Goal: Task Accomplishment & Management: Complete application form

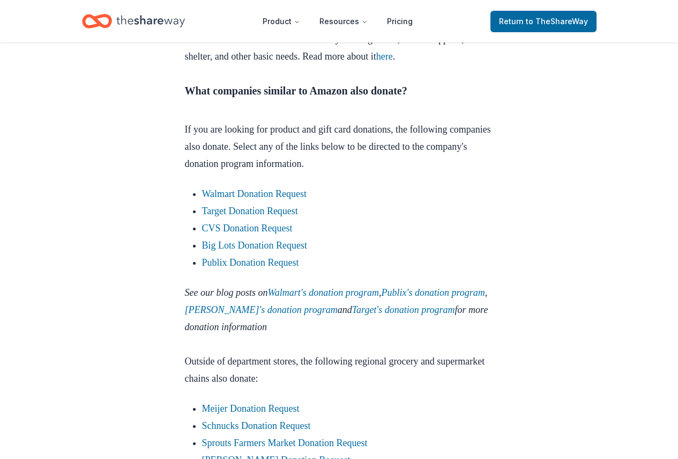
scroll to position [1180, 0]
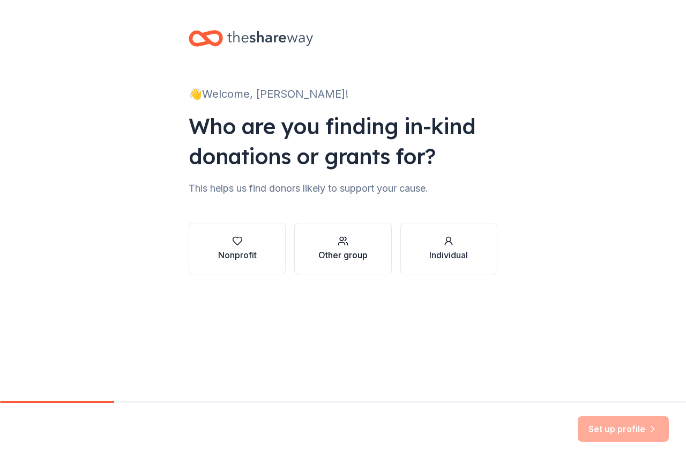
click at [352, 243] on div "button" at bounding box center [343, 240] width 49 height 11
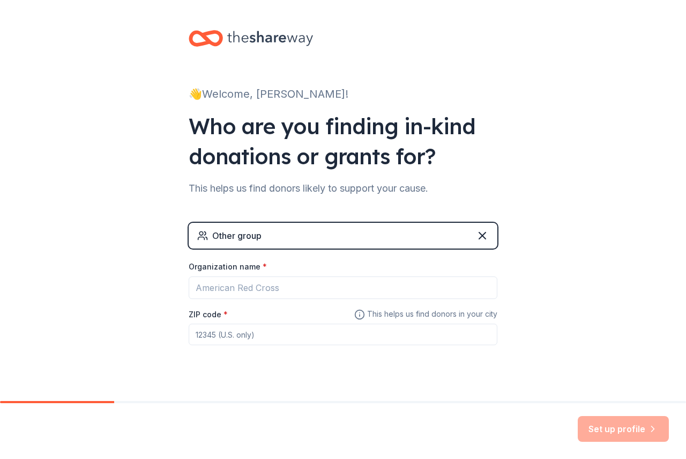
click at [392, 238] on div "Other group" at bounding box center [343, 236] width 309 height 26
click at [254, 286] on input "Organization name *" at bounding box center [343, 287] width 309 height 23
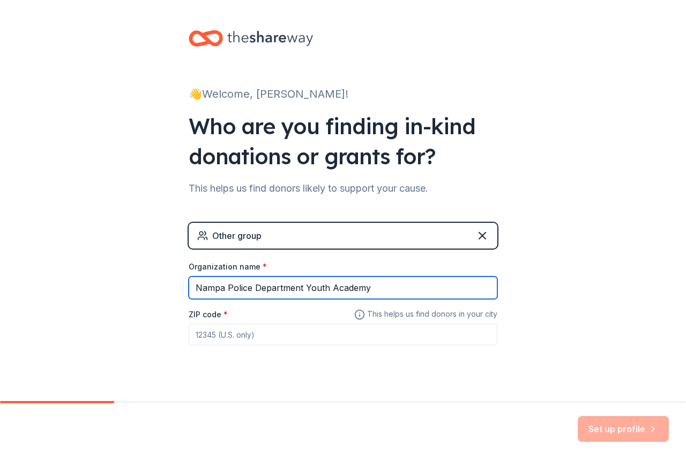
type input "Nampa Police Department Youth Academy"
click at [204, 336] on input "ZIP code *" at bounding box center [343, 333] width 309 height 21
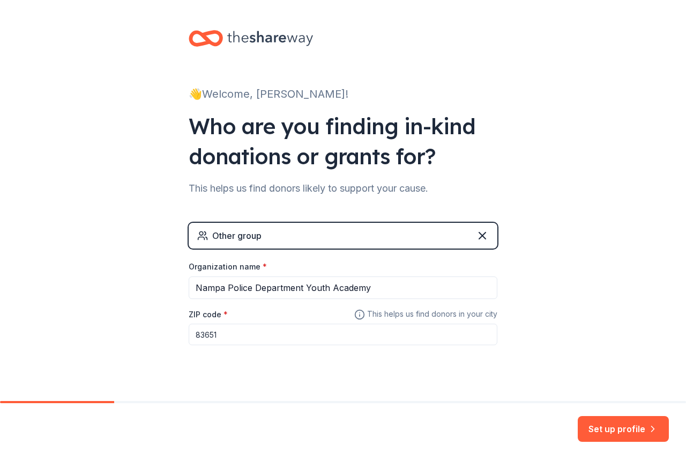
type input "83651"
click at [622, 415] on div "Set up profile" at bounding box center [343, 431] width 686 height 56
click at [625, 427] on button "Set up profile" at bounding box center [623, 429] width 91 height 26
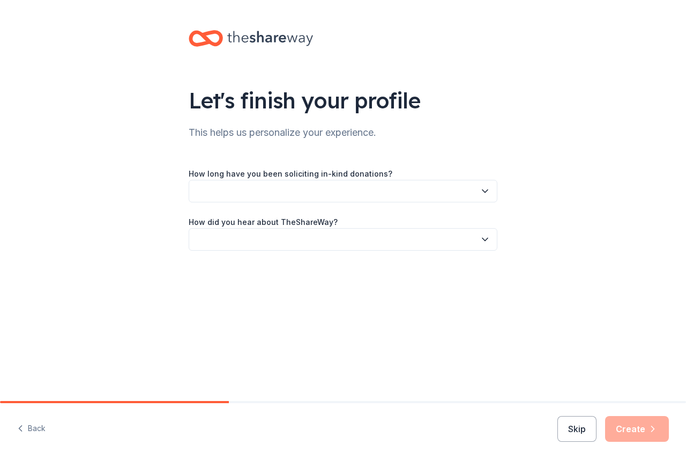
click at [481, 187] on icon "button" at bounding box center [485, 191] width 11 height 11
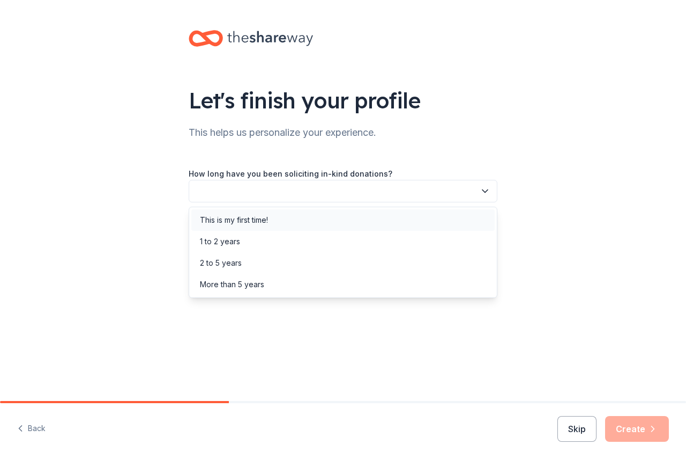
click at [259, 219] on div "This is my first time!" at bounding box center [234, 219] width 68 height 13
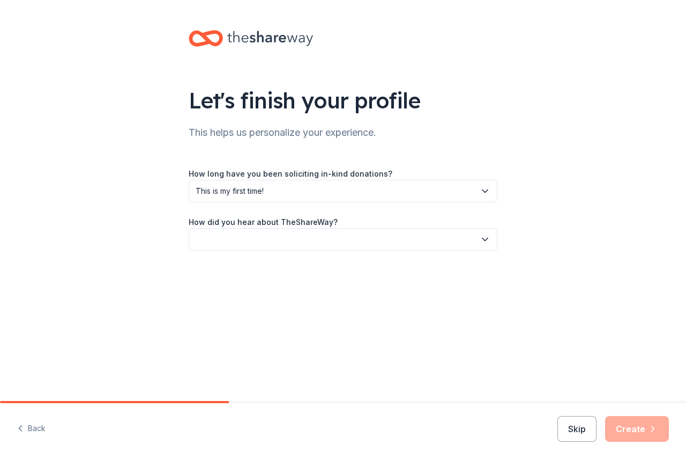
click at [486, 239] on icon "button" at bounding box center [485, 239] width 11 height 11
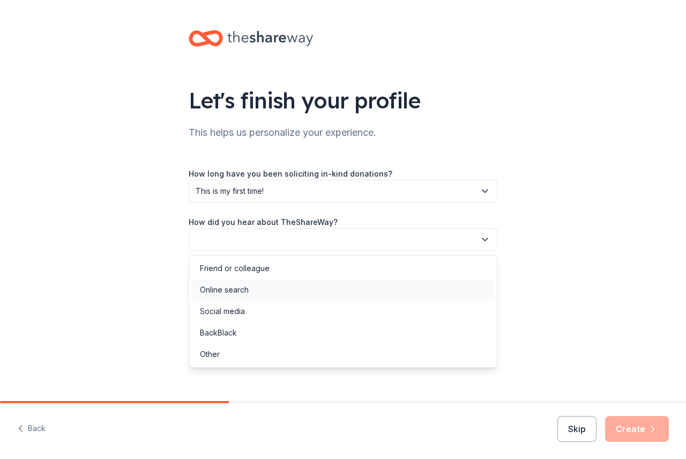
click at [231, 287] on div "Online search" at bounding box center [224, 289] width 49 height 13
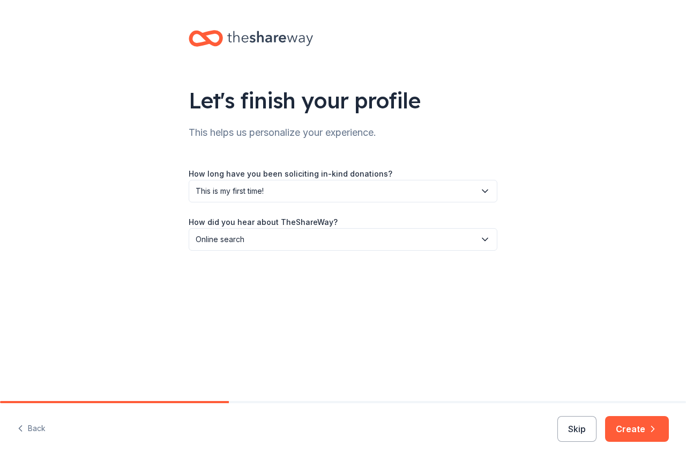
click at [629, 427] on button "Create" at bounding box center [638, 429] width 64 height 26
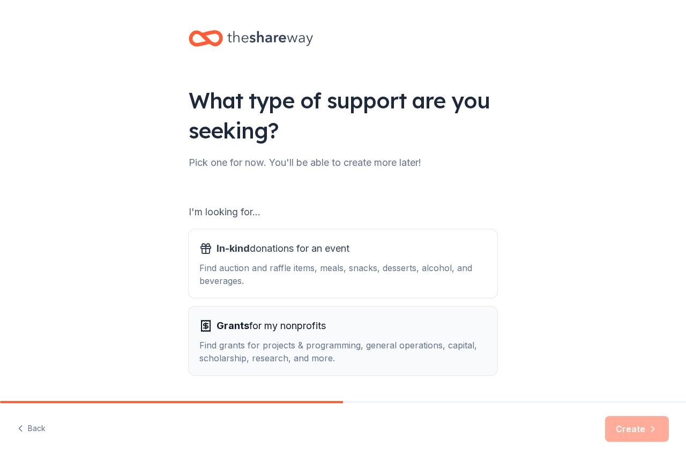
click at [272, 324] on span "Grants for my nonprofits" at bounding box center [271, 325] width 109 height 17
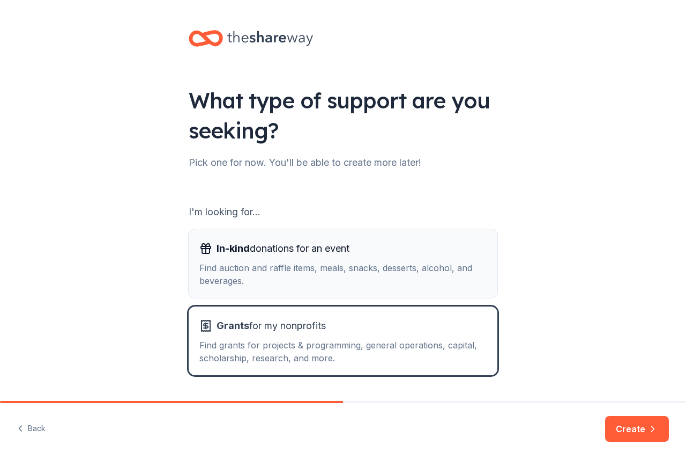
click at [251, 246] on span "In-kind donations for an event" at bounding box center [283, 248] width 133 height 17
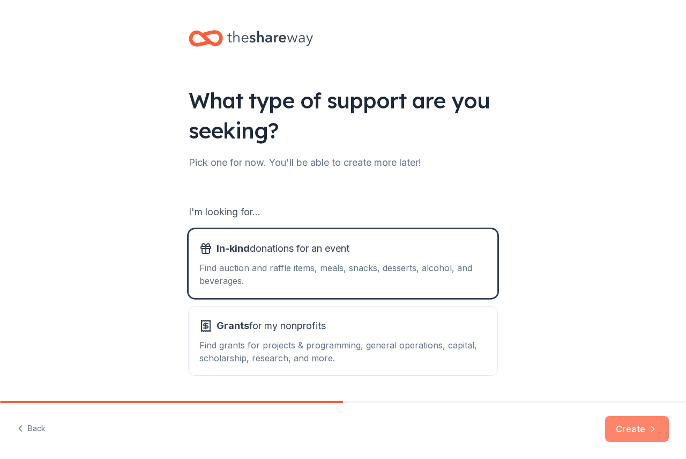
click at [622, 423] on button "Create" at bounding box center [638, 429] width 64 height 26
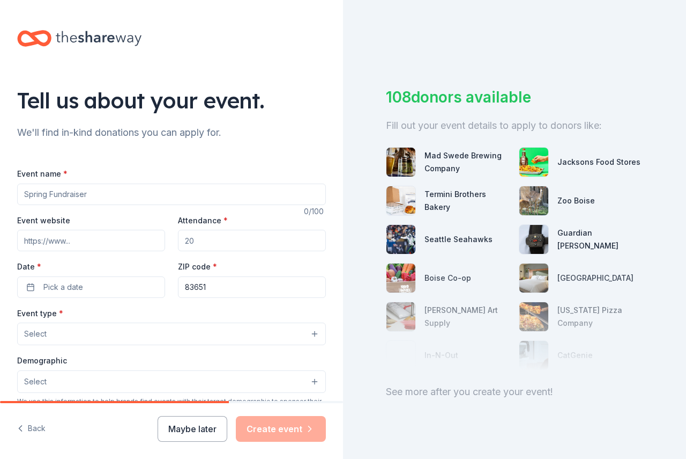
drag, startPoint x: 82, startPoint y: 196, endPoint x: 10, endPoint y: 205, distance: 72.9
click at [10, 205] on div "Tell us about your event. We'll find in-kind donations you can apply for. Event…" at bounding box center [171, 357] width 343 height 714
type input "Nampa Police Youth Academy"
click at [208, 238] on input "Attendance *" at bounding box center [252, 240] width 148 height 21
type input "40"
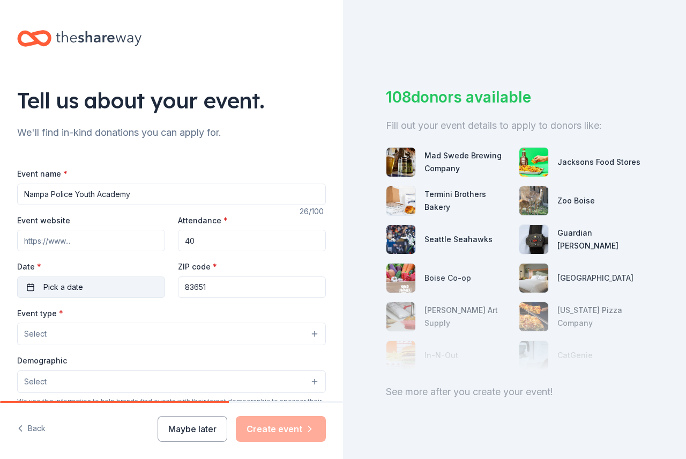
click at [42, 288] on button "Pick a date" at bounding box center [91, 286] width 148 height 21
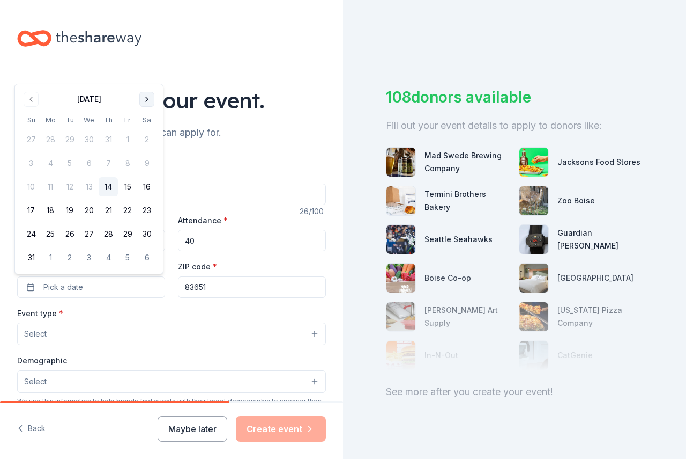
click at [146, 95] on button "Go to next month" at bounding box center [146, 99] width 15 height 15
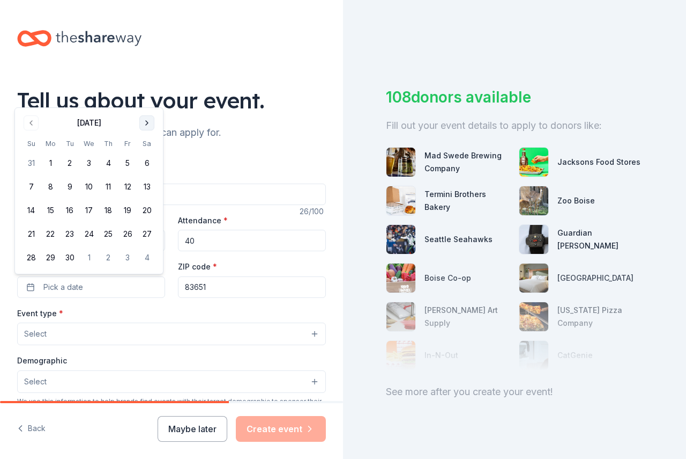
click at [146, 123] on button "Go to next month" at bounding box center [146, 122] width 15 height 15
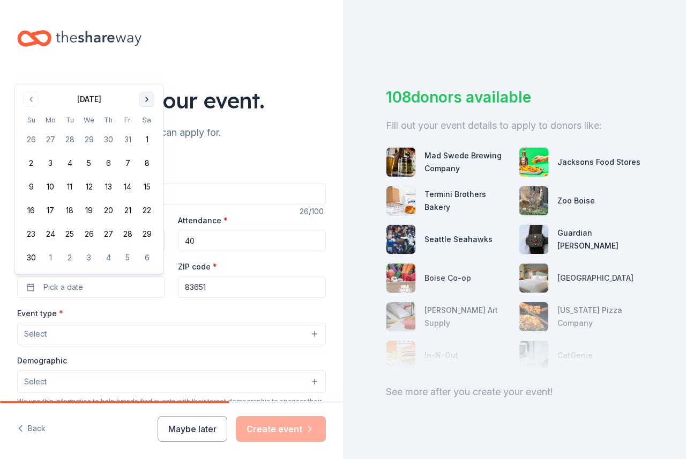
click at [141, 98] on button "Go to next month" at bounding box center [146, 99] width 15 height 15
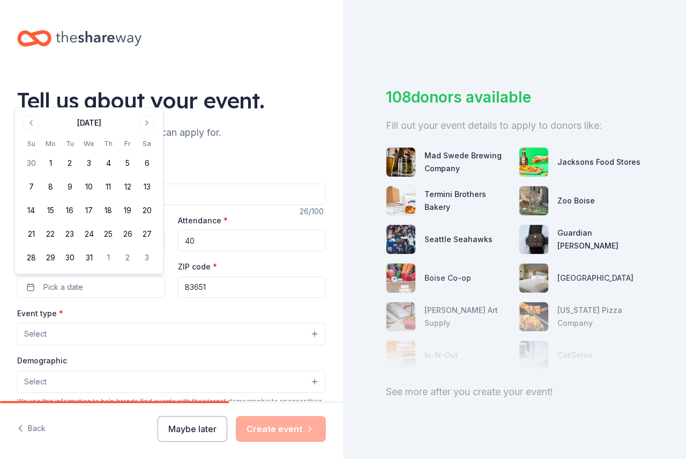
click at [139, 119] on div "December 2025" at bounding box center [88, 121] width 135 height 15
click at [144, 121] on button "Go to next month" at bounding box center [146, 122] width 15 height 15
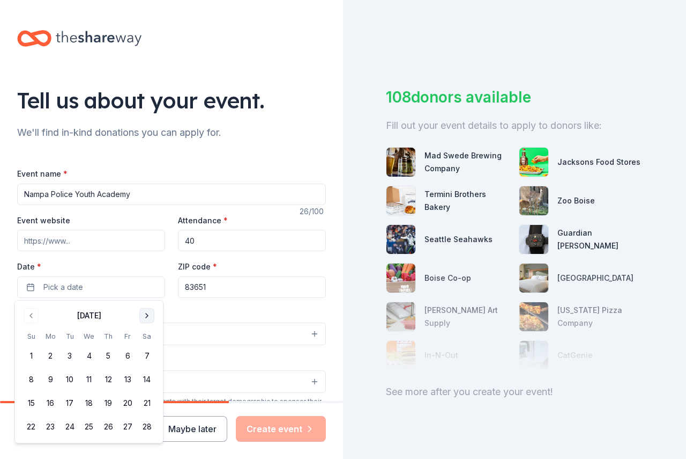
click at [149, 309] on button "Go to next month" at bounding box center [146, 315] width 15 height 15
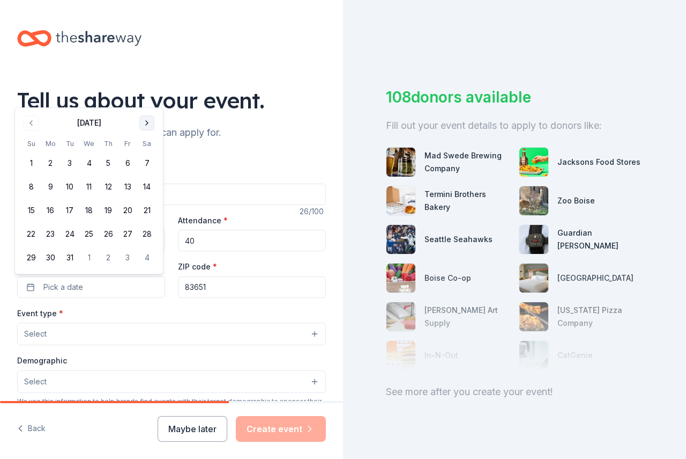
click at [144, 118] on button "Go to next month" at bounding box center [146, 122] width 15 height 15
click at [144, 124] on button "Go to next month" at bounding box center [146, 122] width 15 height 15
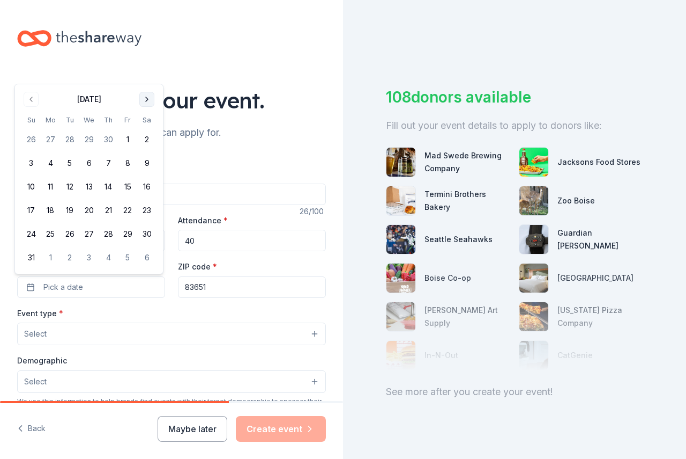
click at [141, 97] on button "Go to next month" at bounding box center [146, 99] width 15 height 15
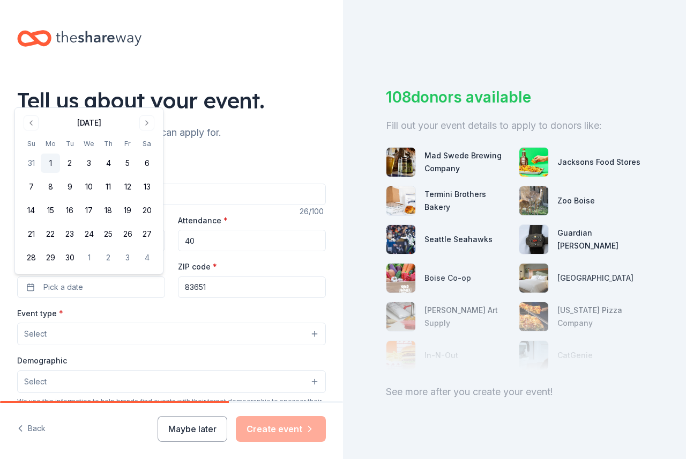
click at [55, 158] on button "1" at bounding box center [50, 162] width 19 height 19
click at [63, 330] on button "Select" at bounding box center [171, 333] width 309 height 23
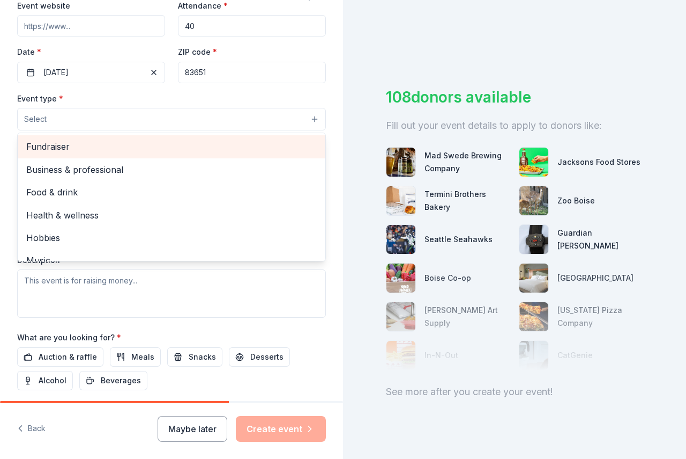
click at [33, 147] on span "Fundraiser" at bounding box center [171, 146] width 291 height 14
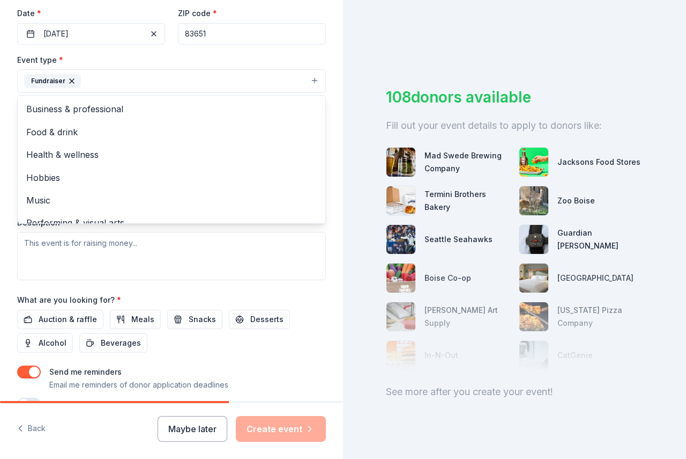
scroll to position [268, 0]
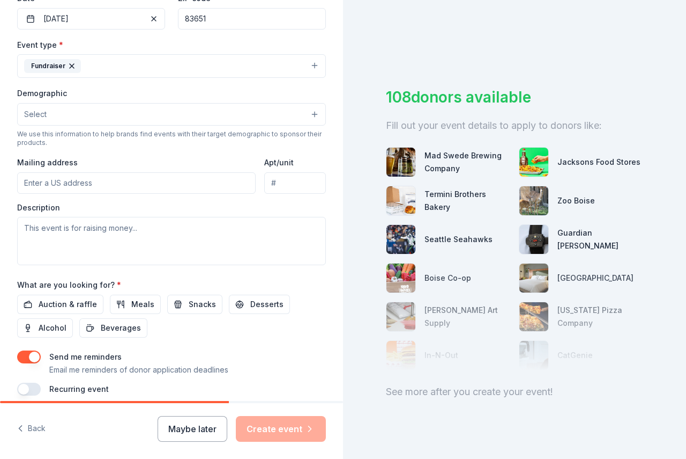
click at [68, 62] on icon "button" at bounding box center [72, 66] width 9 height 9
click at [64, 59] on button "Select" at bounding box center [171, 65] width 309 height 23
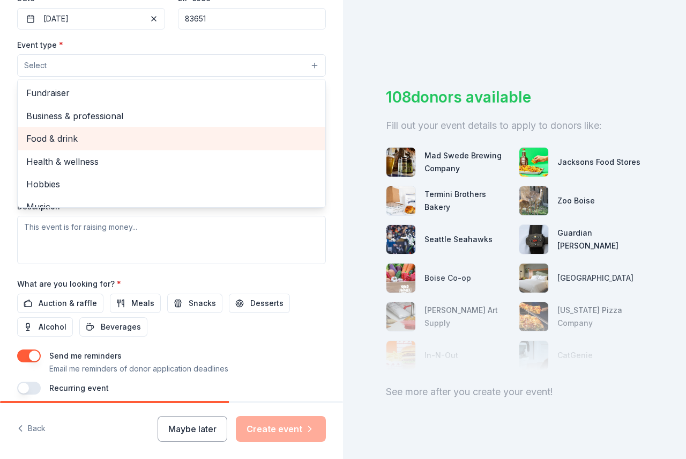
click at [62, 135] on span "Food & drink" at bounding box center [171, 138] width 291 height 14
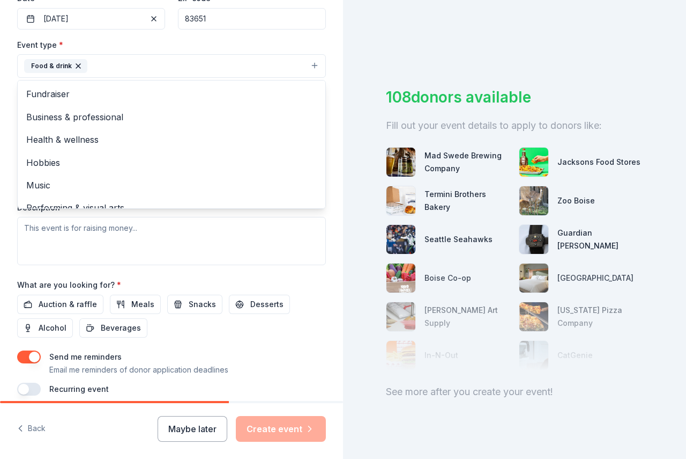
click at [234, 263] on div "Event type * Food & drink Fundraiser Business & professional Health & wellness …" at bounding box center [171, 151] width 309 height 227
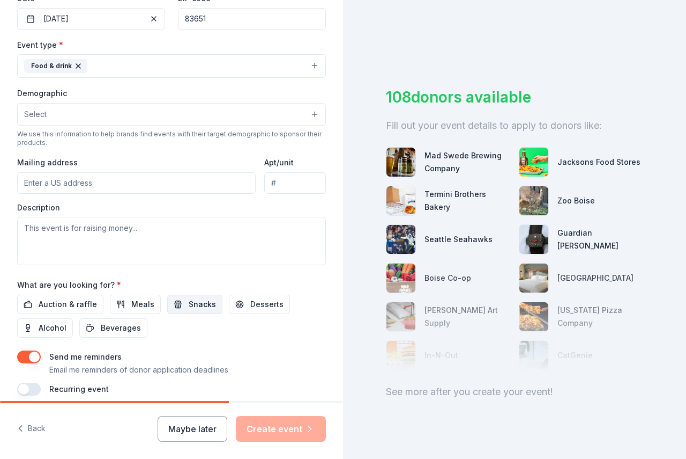
click at [200, 301] on span "Snacks" at bounding box center [202, 304] width 27 height 13
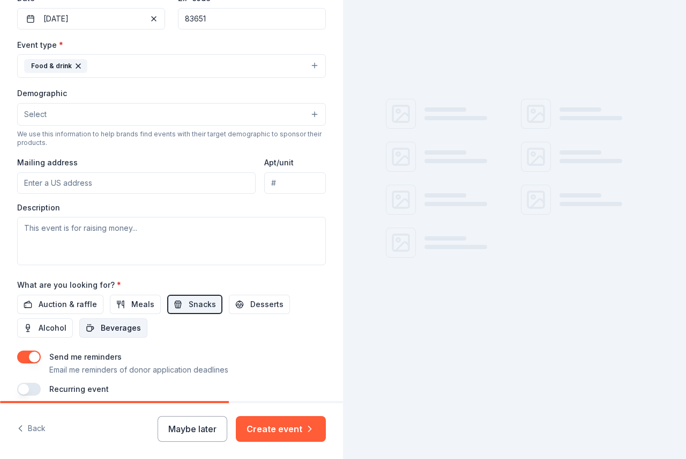
click at [118, 327] on span "Beverages" at bounding box center [121, 327] width 40 height 13
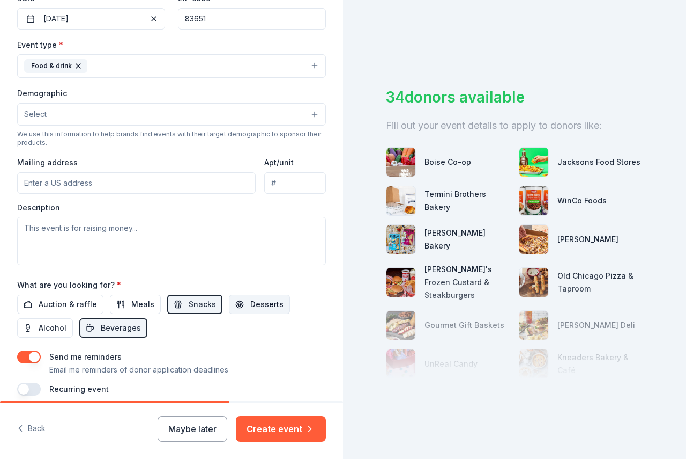
click at [250, 300] on span "Desserts" at bounding box center [266, 304] width 33 height 13
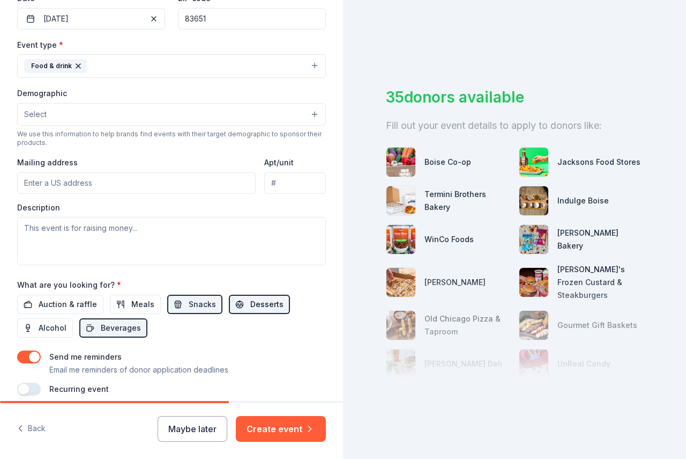
click at [250, 300] on span "Desserts" at bounding box center [266, 304] width 33 height 13
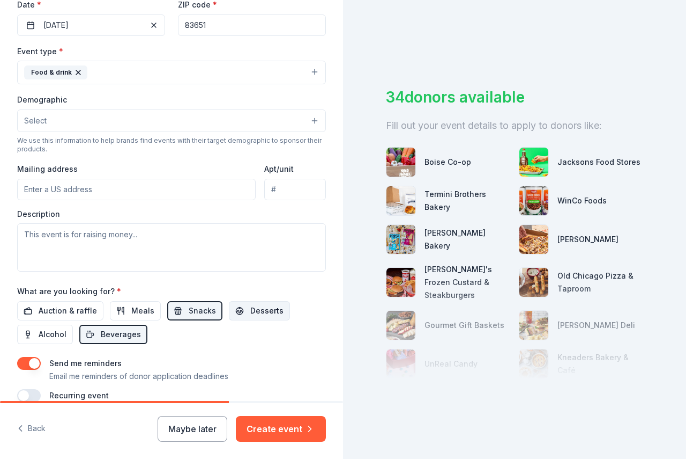
scroll to position [314, 0]
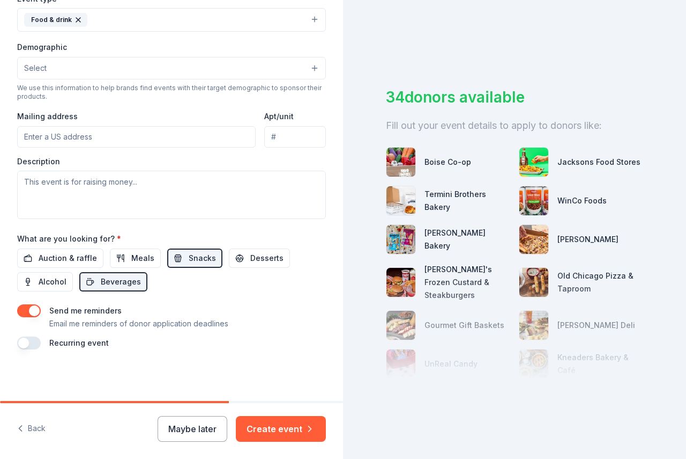
click at [23, 345] on button "button" at bounding box center [29, 342] width 24 height 13
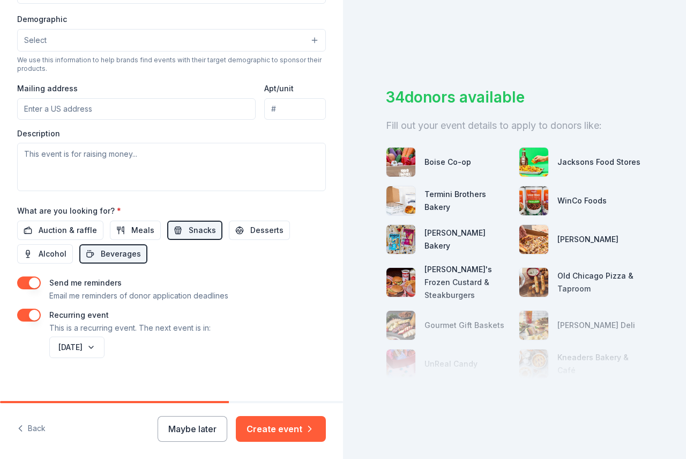
scroll to position [353, 0]
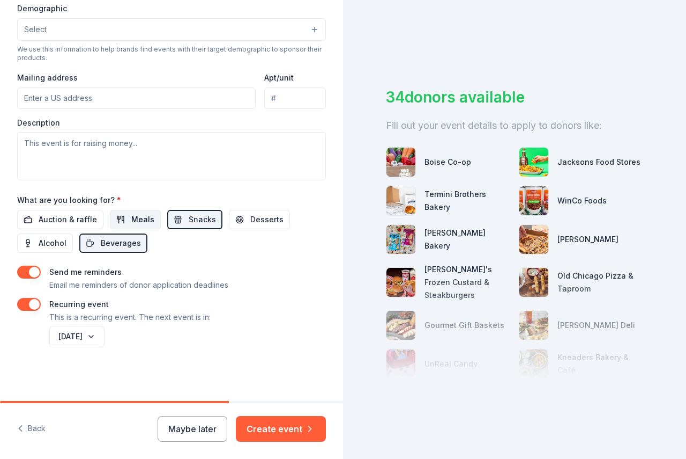
click at [143, 218] on span "Meals" at bounding box center [142, 219] width 23 height 13
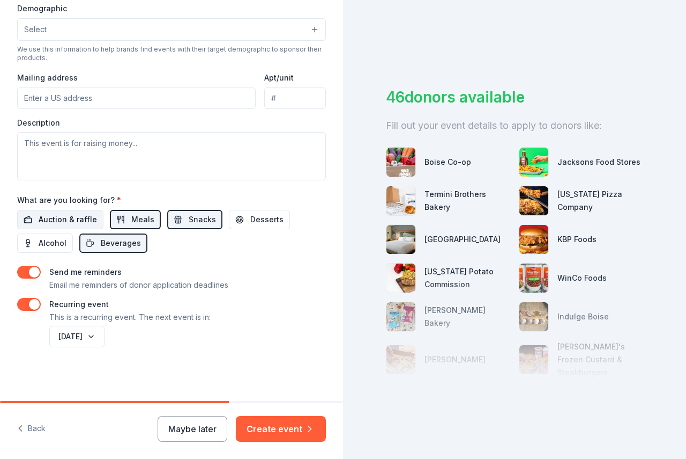
click at [54, 213] on span "Auction & raffle" at bounding box center [68, 219] width 58 height 13
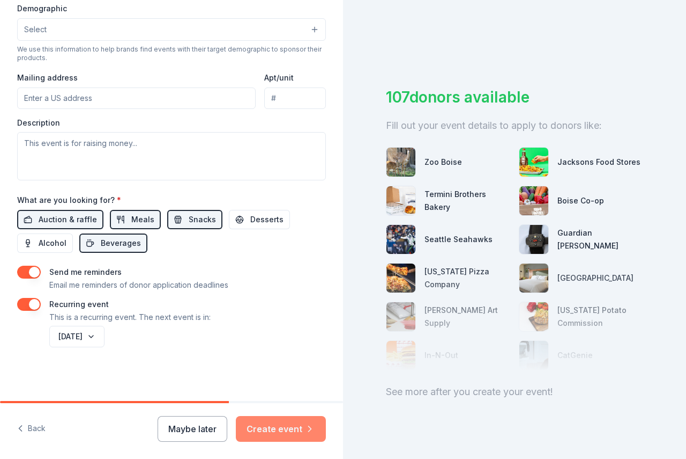
click at [285, 425] on button "Create event" at bounding box center [281, 429] width 90 height 26
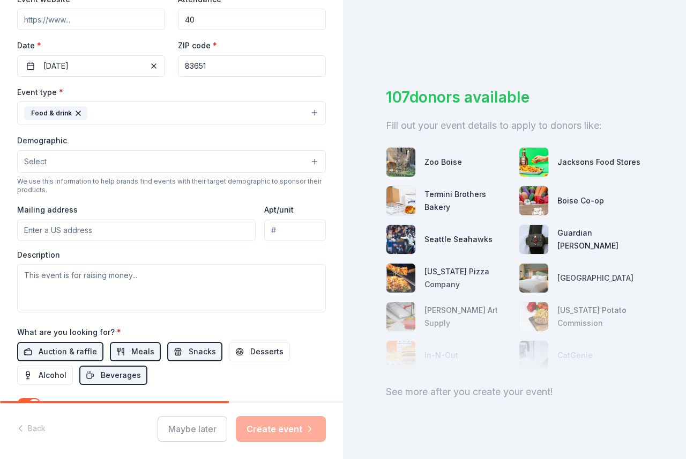
scroll to position [192, 0]
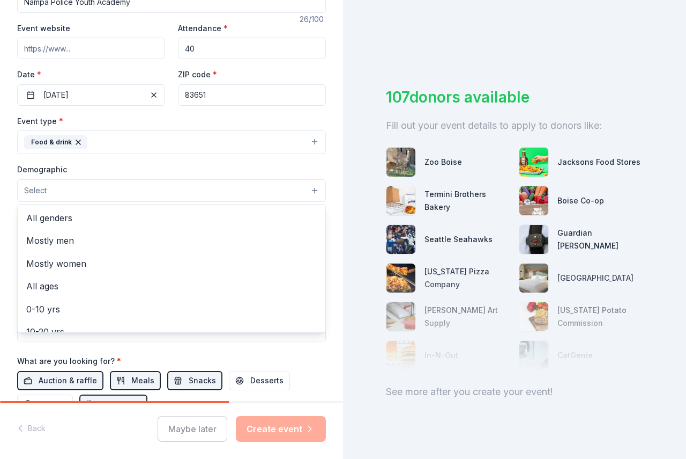
click at [298, 189] on button "Select" at bounding box center [171, 190] width 309 height 23
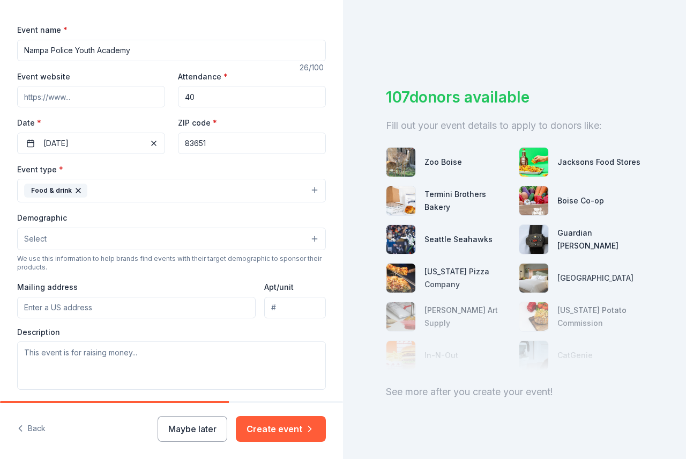
scroll to position [161, 0]
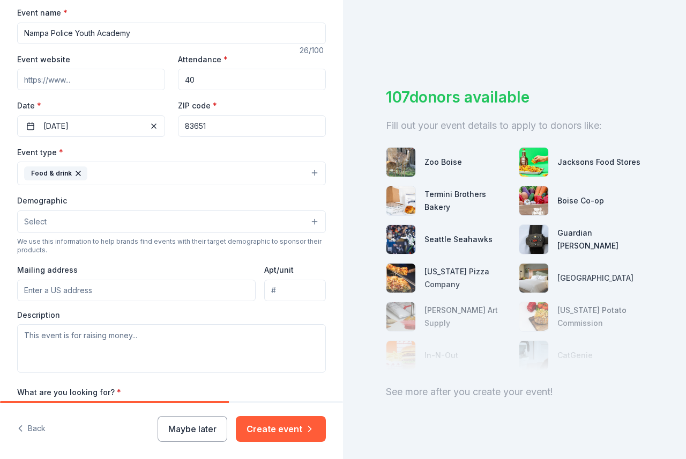
click at [72, 223] on button "Select" at bounding box center [171, 221] width 309 height 23
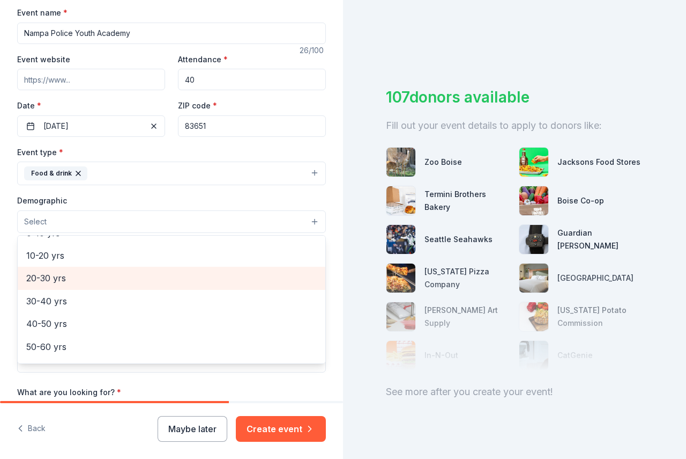
scroll to position [54, 0]
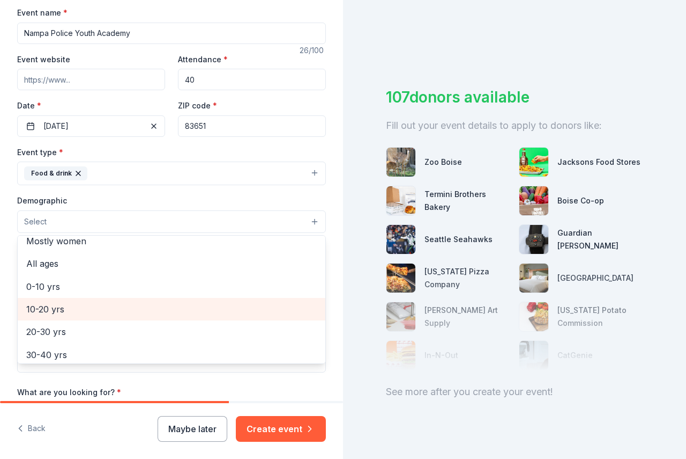
click at [58, 306] on span "10-20 yrs" at bounding box center [171, 309] width 291 height 14
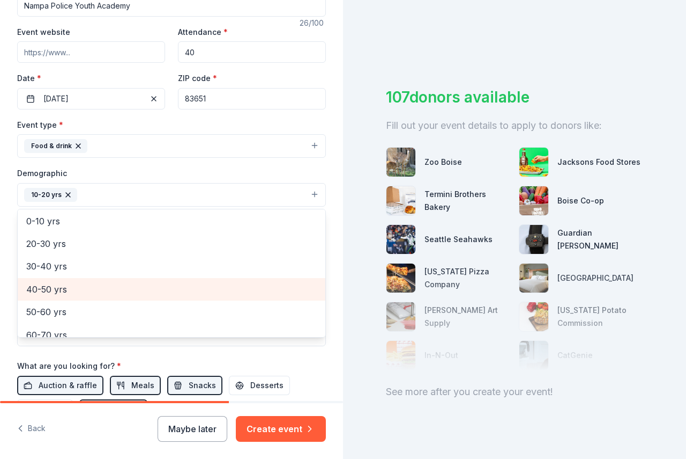
scroll to position [150, 0]
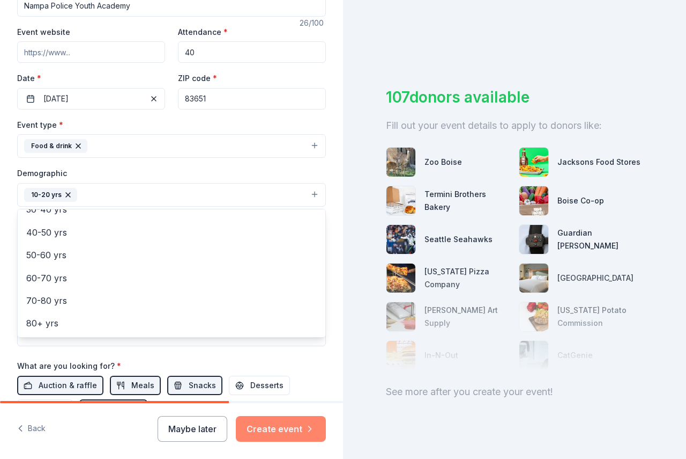
click at [287, 425] on div "Tell us about your event. We'll find in-kind donations you can apply for. Event…" at bounding box center [171, 229] width 343 height 459
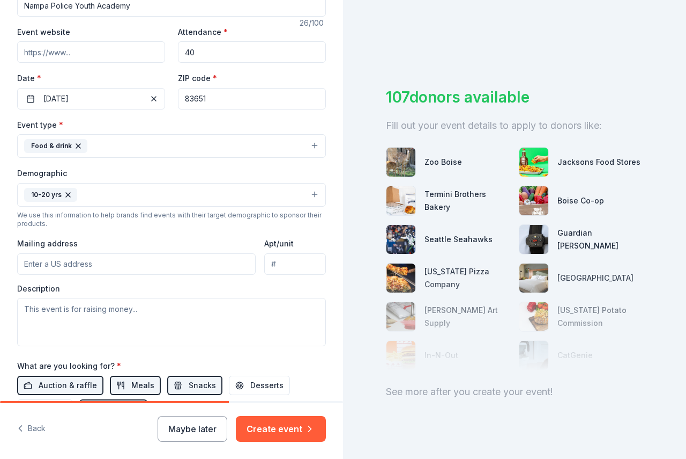
click at [46, 265] on input "Mailing address" at bounding box center [136, 263] width 239 height 21
type input "820 2nd St S"
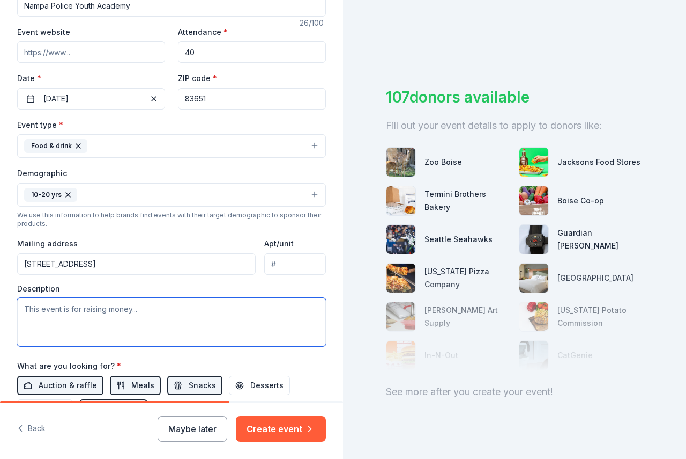
click at [121, 309] on textarea at bounding box center [171, 322] width 309 height 48
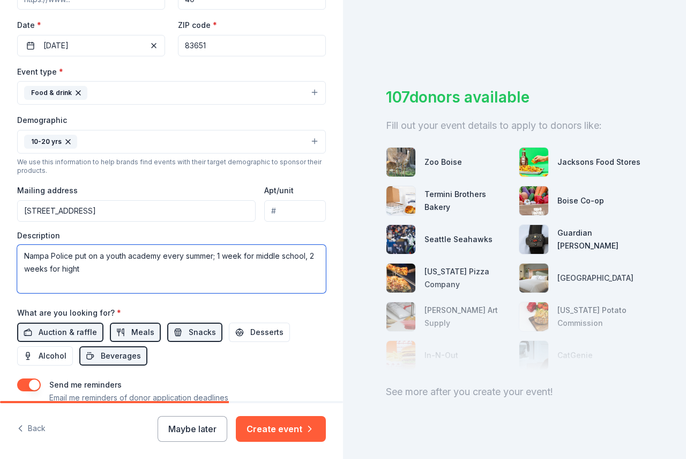
scroll to position [242, 0]
click at [305, 254] on textarea "Nampa Police put on a youth academy every summer; 1 week for middle school, 2 w…" at bounding box center [171, 268] width 309 height 48
click at [190, 267] on textarea "Nampa Police put on a youth academy every summer; 1 week for middle school stud…" at bounding box center [171, 268] width 309 height 48
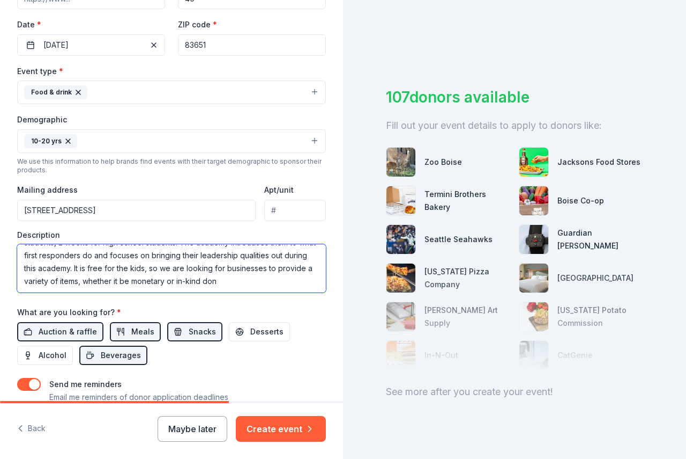
scroll to position [33, 0]
type textarea "Nampa Police put on a youth academy every summer; 1 week for middle school stud…"
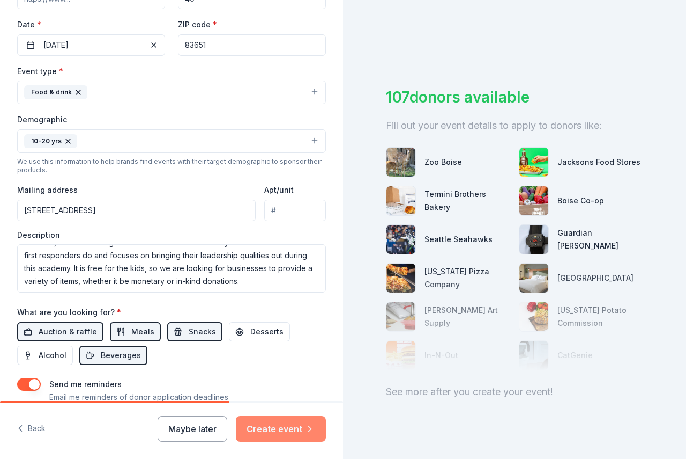
click at [291, 424] on button "Create event" at bounding box center [281, 429] width 90 height 26
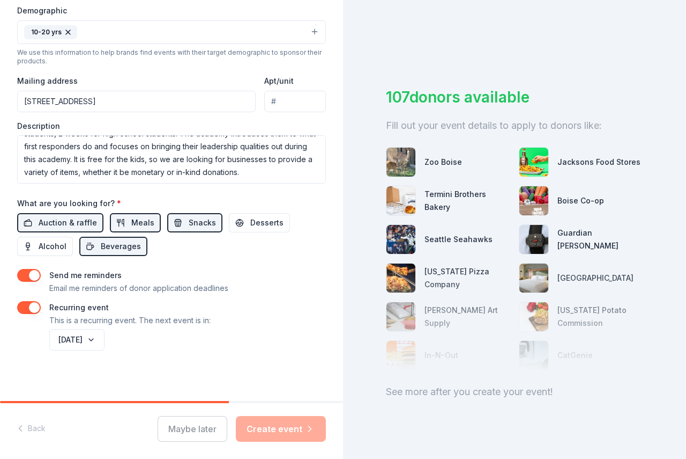
scroll to position [354, 0]
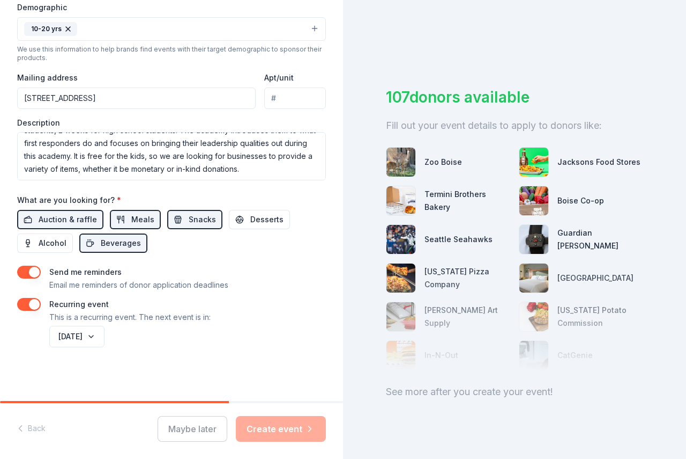
click at [280, 430] on div "Maybe later Create event" at bounding box center [242, 429] width 168 height 26
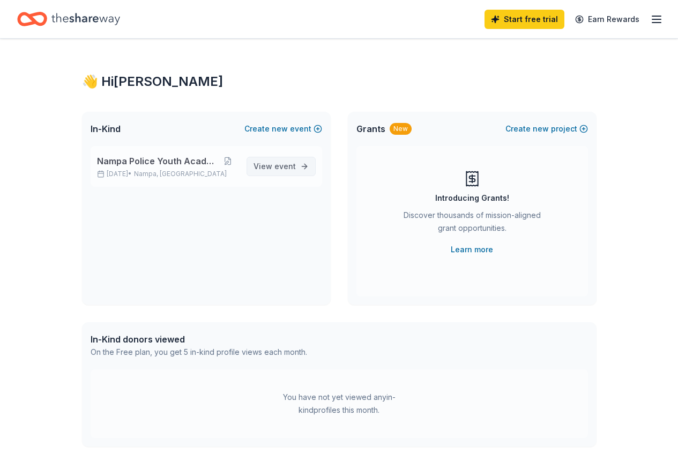
click at [276, 168] on span "event" at bounding box center [285, 165] width 21 height 9
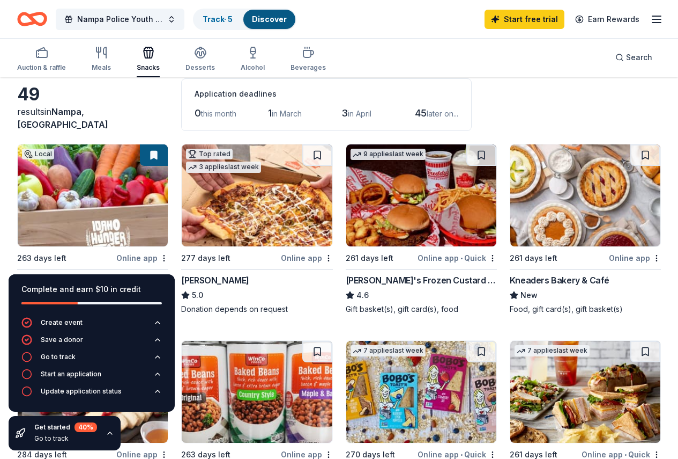
scroll to position [107, 0]
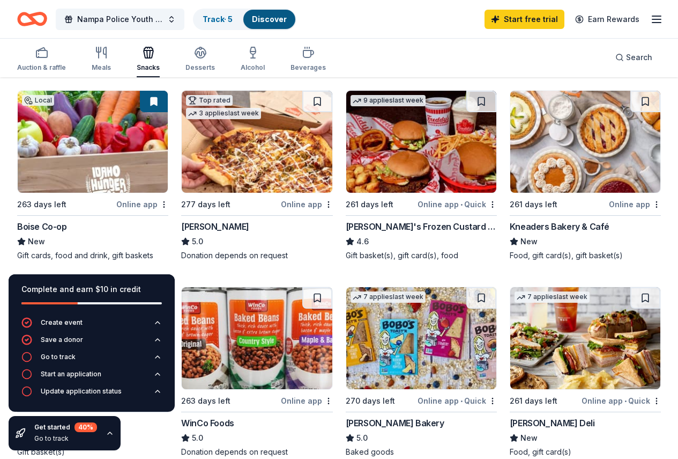
click at [116, 205] on div "Online app" at bounding box center [142, 203] width 52 height 13
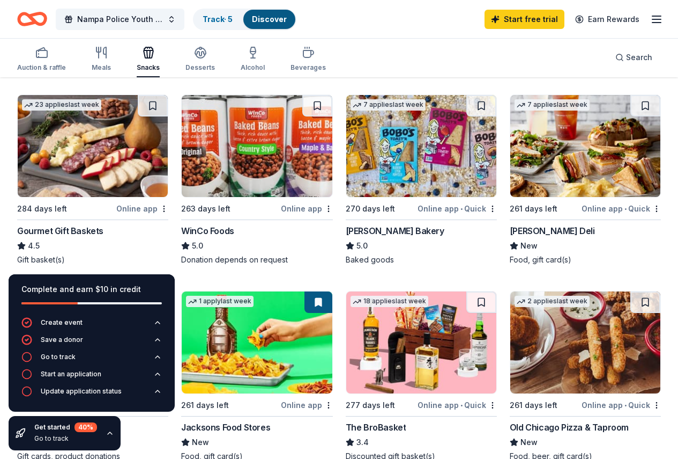
scroll to position [322, 0]
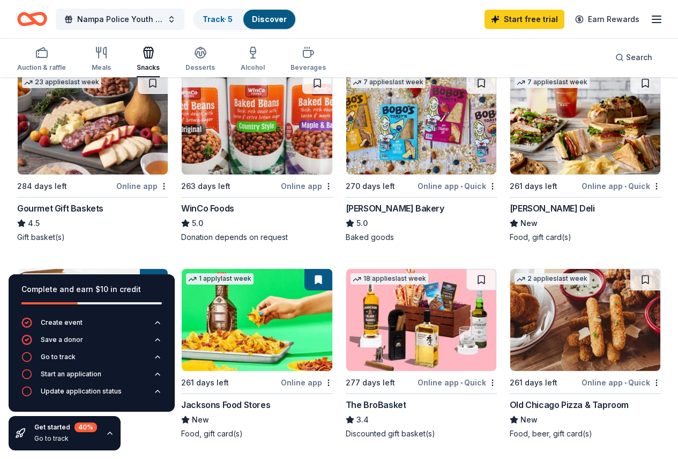
click at [281, 193] on div "Online app" at bounding box center [307, 185] width 52 height 13
click at [302, 93] on button at bounding box center [317, 82] width 30 height 21
click at [333, 269] on button at bounding box center [319, 279] width 28 height 21
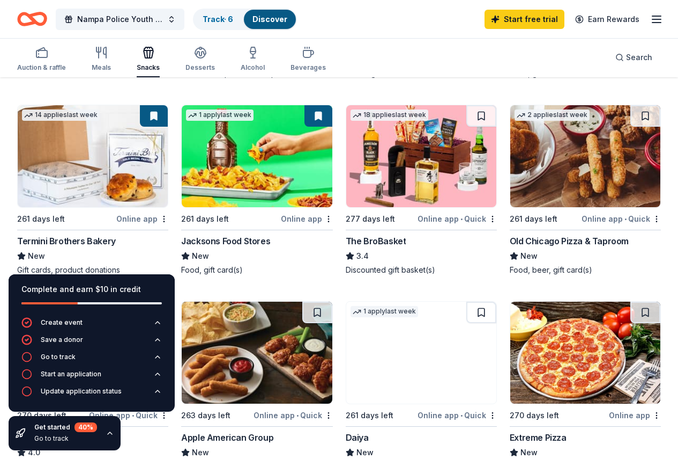
scroll to position [487, 0]
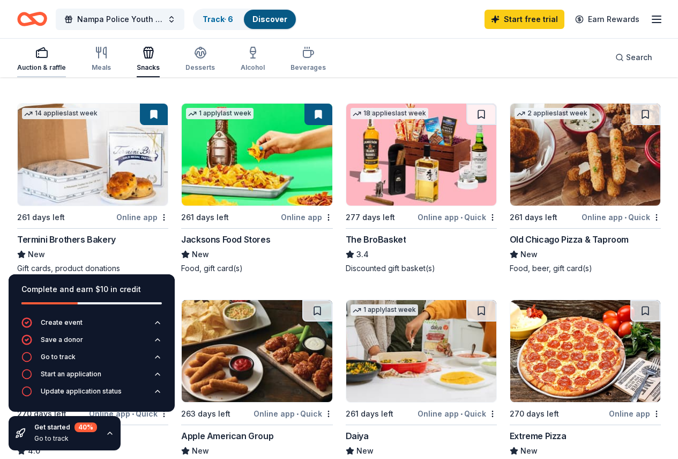
click at [50, 60] on div "Auction & raffle" at bounding box center [41, 59] width 49 height 26
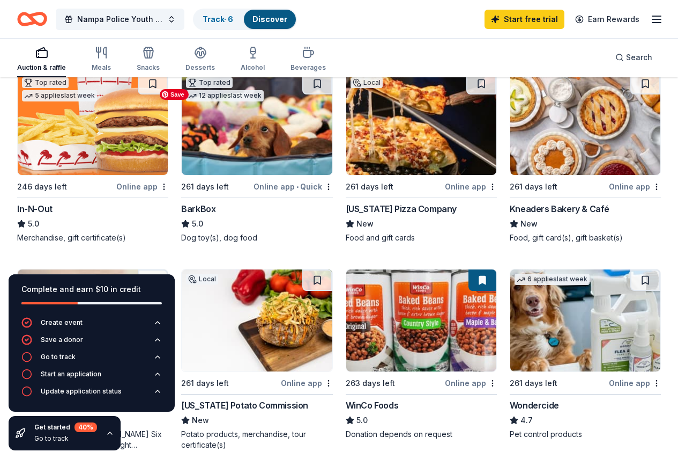
scroll to position [322, 0]
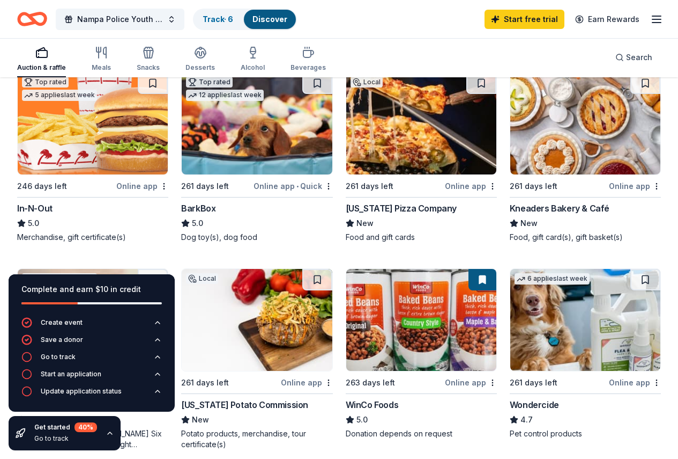
click at [445, 193] on div "Online app" at bounding box center [471, 185] width 52 height 13
click at [467, 92] on button at bounding box center [482, 82] width 30 height 21
click at [333, 269] on button at bounding box center [317, 279] width 30 height 21
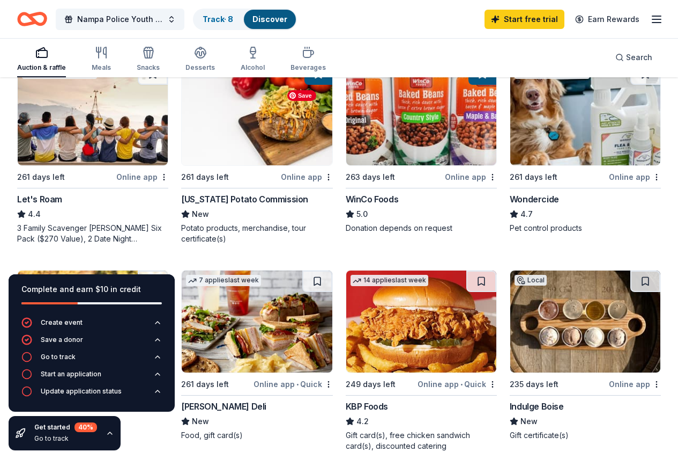
scroll to position [536, 0]
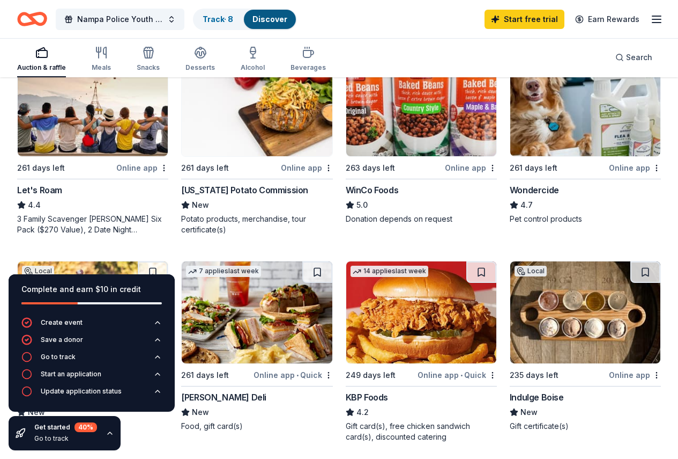
click at [469, 76] on button at bounding box center [483, 64] width 28 height 21
click at [168, 261] on button at bounding box center [153, 271] width 30 height 21
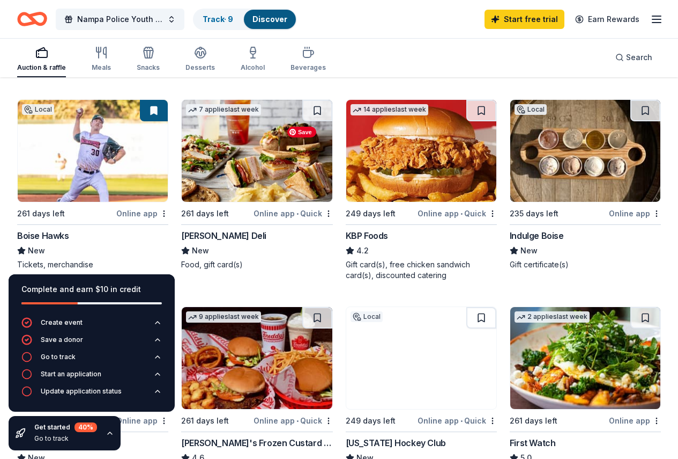
scroll to position [697, 0]
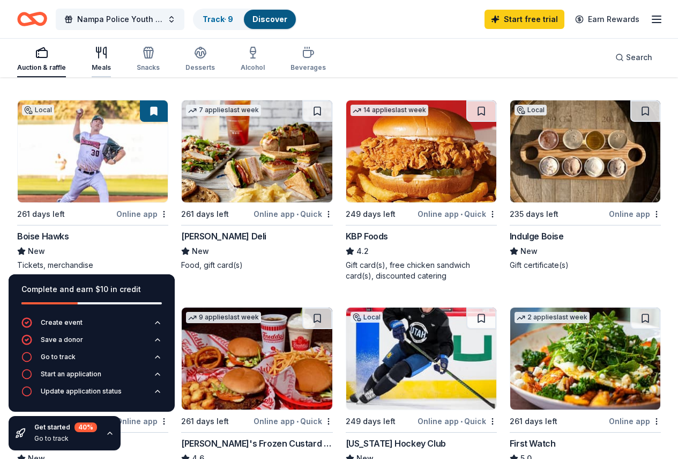
click at [108, 56] on icon "button" at bounding box center [101, 52] width 13 height 13
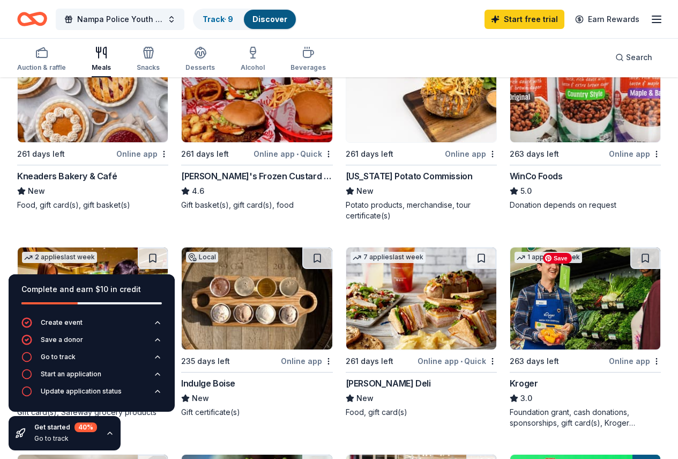
scroll to position [375, 0]
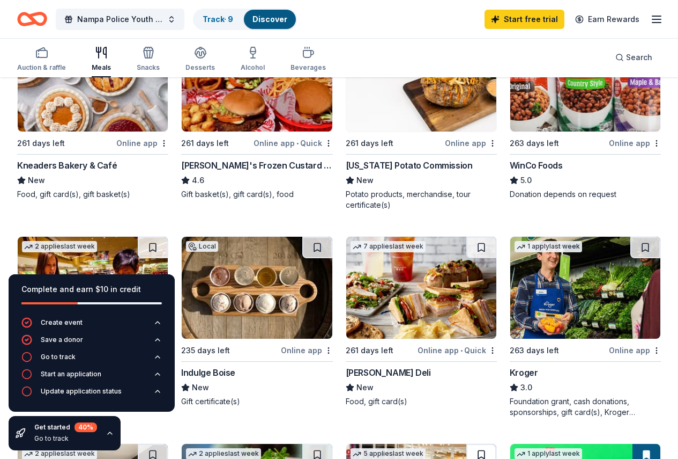
click at [497, 444] on button at bounding box center [482, 454] width 30 height 21
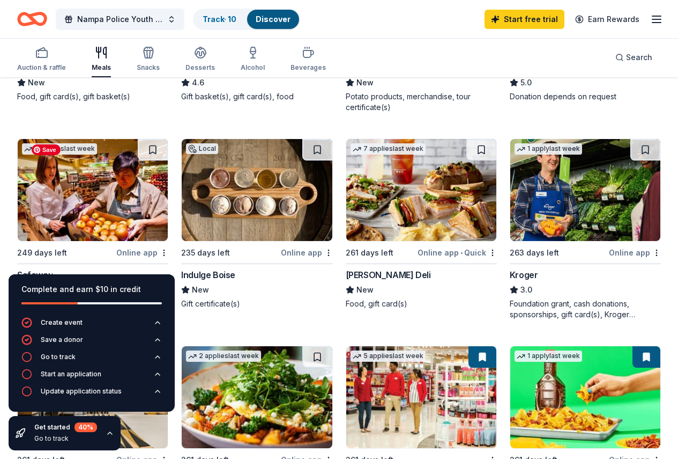
scroll to position [483, 0]
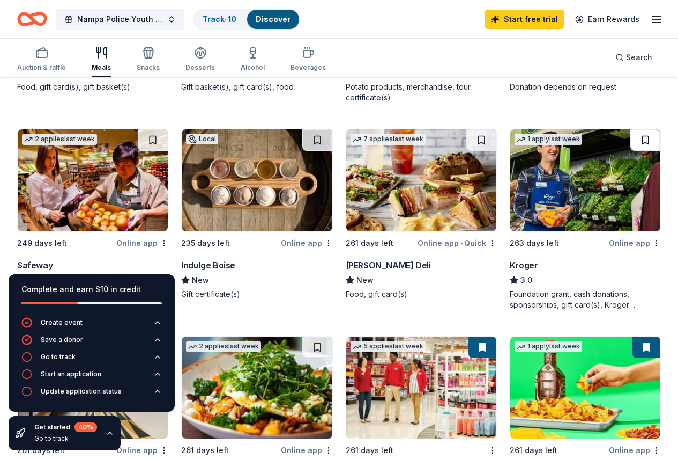
click at [631, 143] on button at bounding box center [646, 139] width 30 height 21
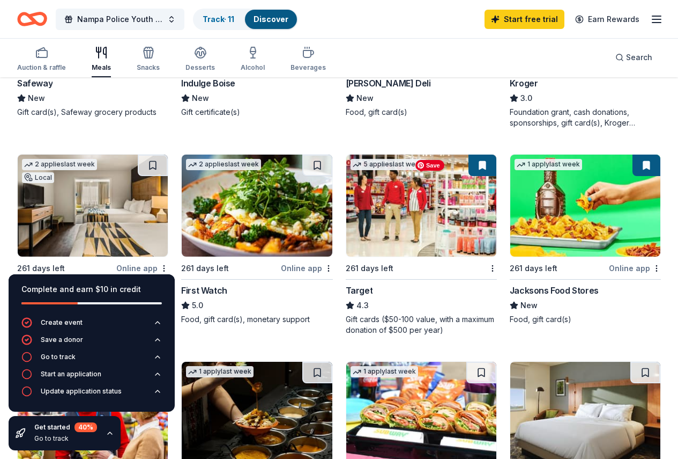
scroll to position [697, 0]
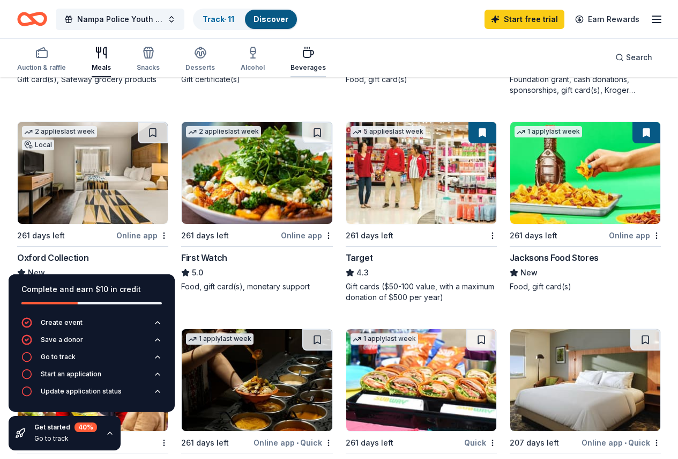
click at [307, 61] on div "Beverages" at bounding box center [308, 59] width 35 height 26
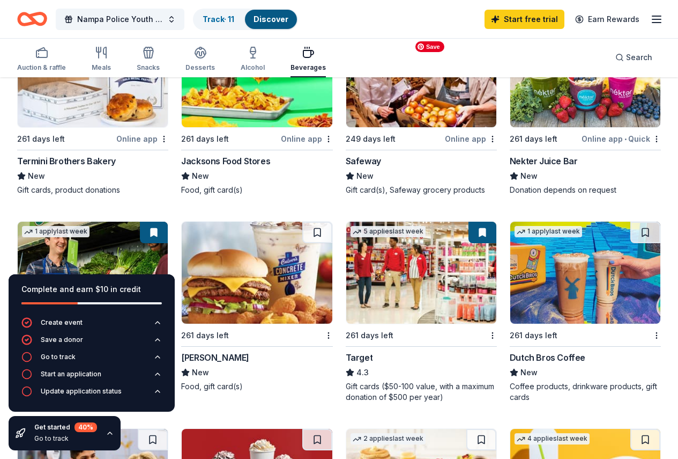
scroll to position [375, 0]
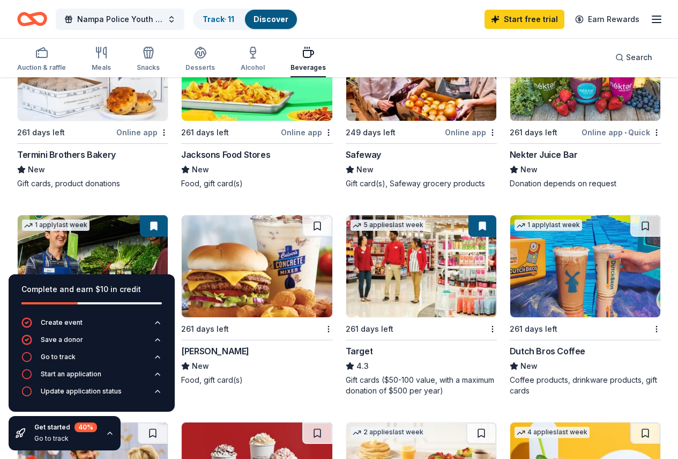
click at [168, 422] on button at bounding box center [153, 432] width 30 height 21
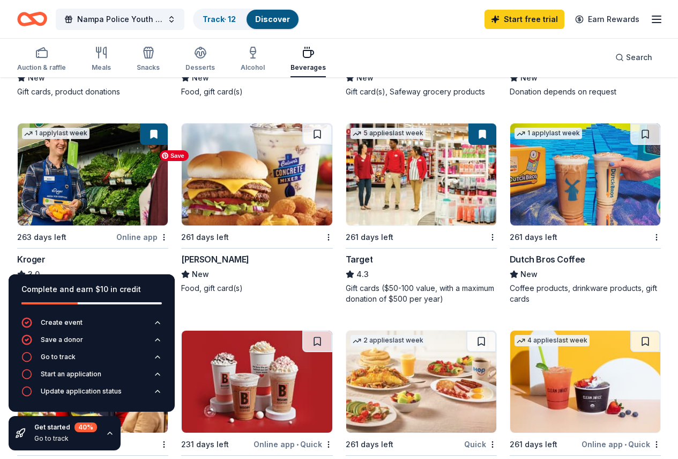
scroll to position [483, 0]
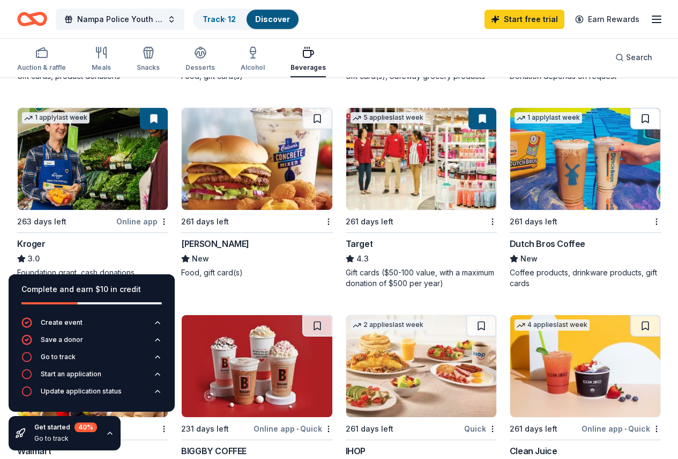
click at [631, 129] on button at bounding box center [646, 118] width 30 height 21
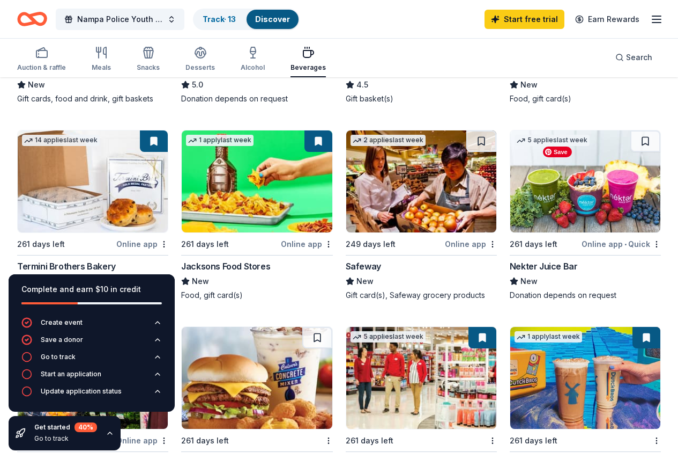
scroll to position [263, 0]
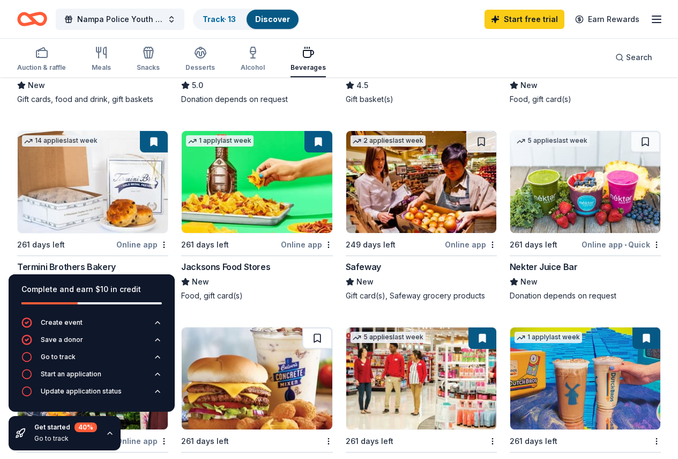
click at [333, 327] on button at bounding box center [317, 337] width 30 height 21
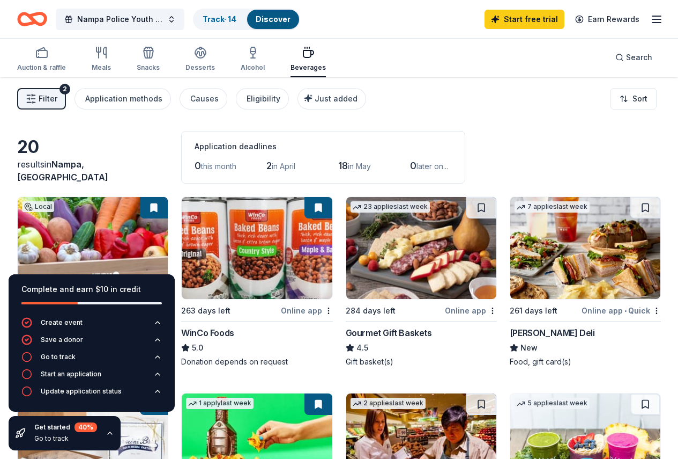
scroll to position [0, 0]
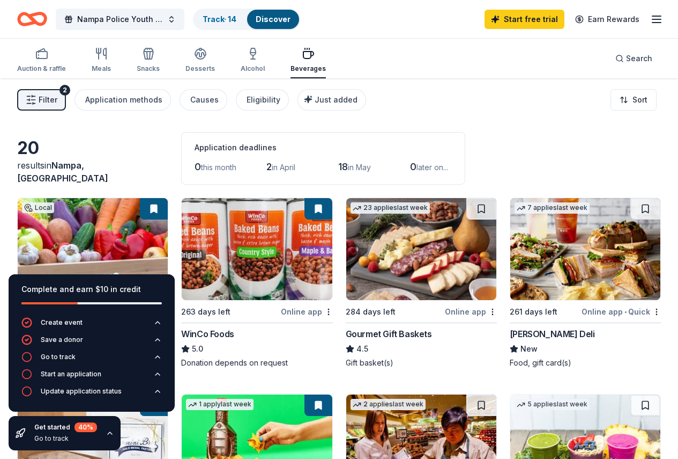
click at [44, 16] on icon "Home" at bounding box center [37, 18] width 17 height 11
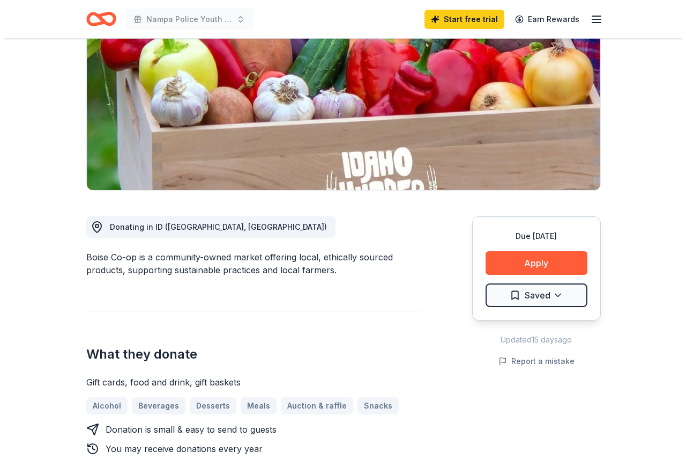
scroll to position [161, 0]
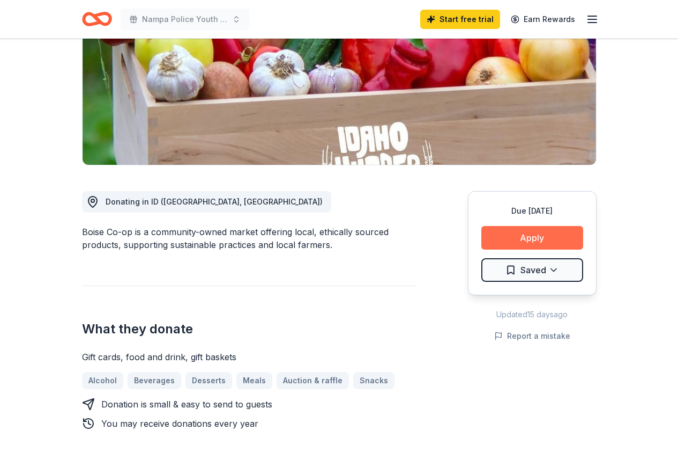
click at [508, 237] on button "Apply" at bounding box center [533, 238] width 102 height 24
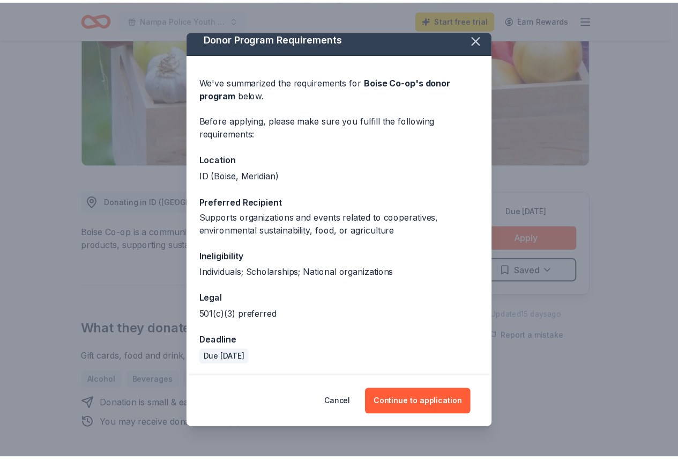
scroll to position [9, 0]
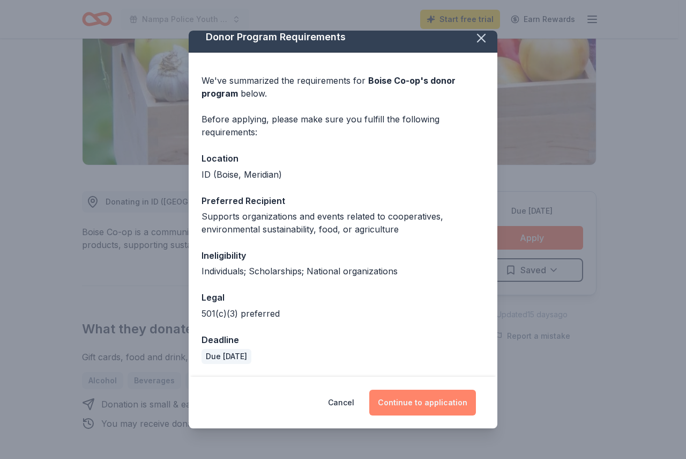
click at [423, 402] on button "Continue to application" at bounding box center [423, 402] width 107 height 26
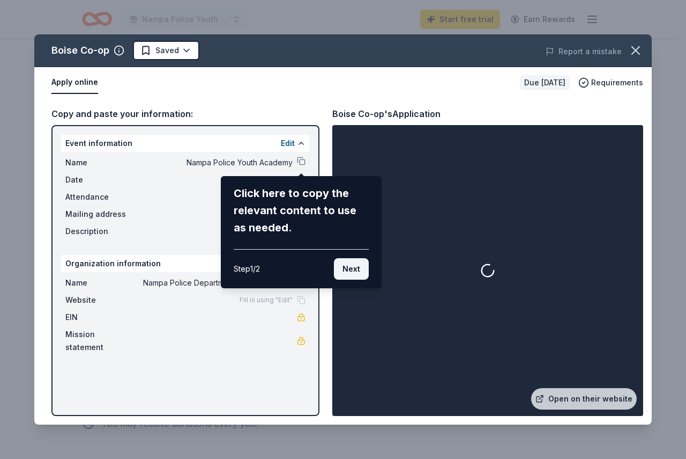
click at [365, 268] on button "Next" at bounding box center [351, 268] width 35 height 21
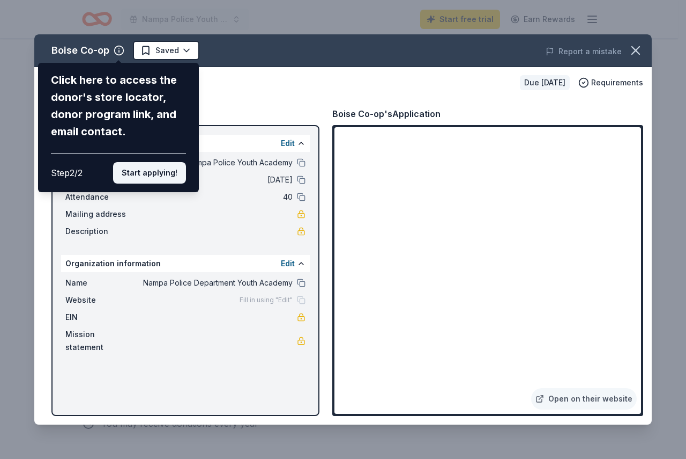
click at [142, 176] on button "Start applying!" at bounding box center [149, 172] width 73 height 21
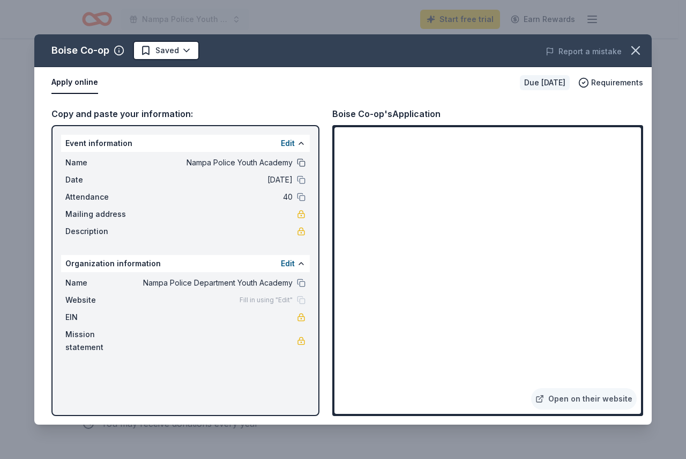
click at [300, 159] on button at bounding box center [301, 162] width 9 height 9
click at [385, 15] on div "Boise Co-op Saved Report a mistake Apply online Due in 263 days Requirements Co…" at bounding box center [343, 229] width 686 height 459
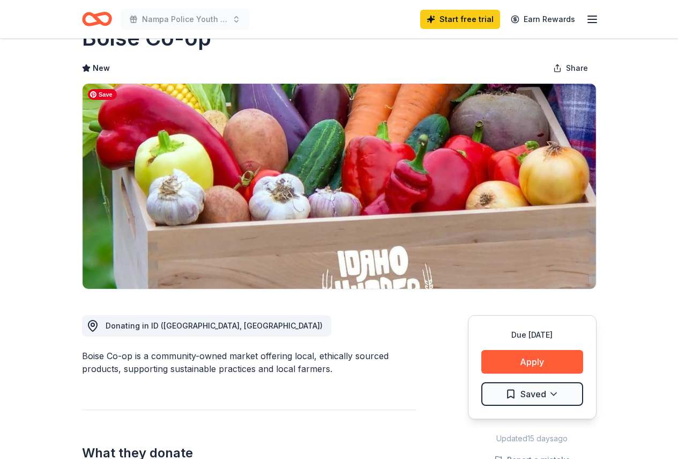
scroll to position [0, 0]
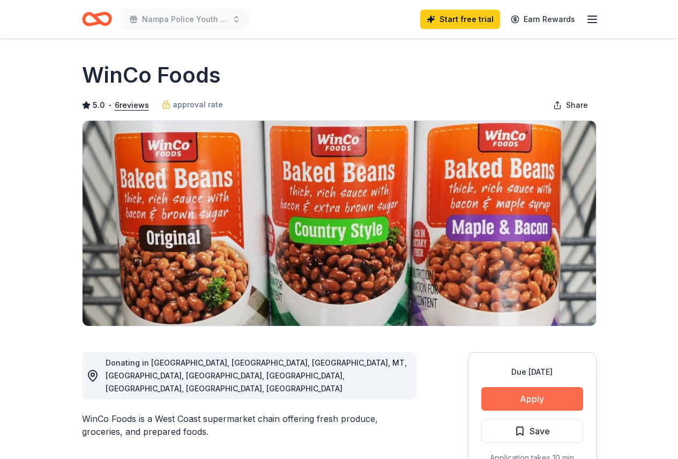
click at [539, 394] on button "Apply" at bounding box center [533, 399] width 102 height 24
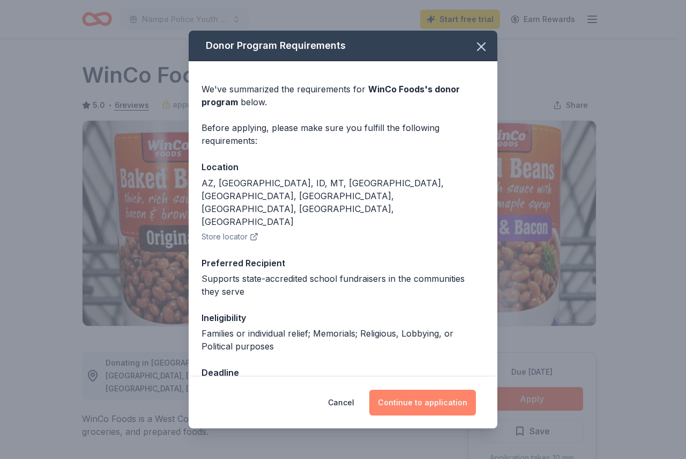
click at [427, 401] on button "Continue to application" at bounding box center [423, 402] width 107 height 26
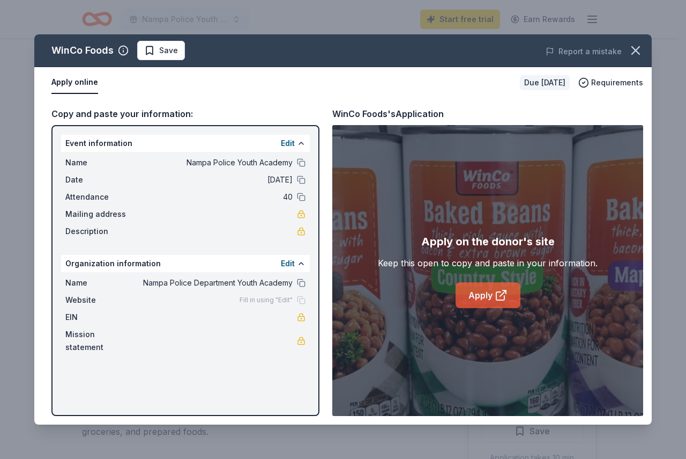
click at [487, 290] on link "Apply" at bounding box center [488, 295] width 65 height 26
click at [633, 51] on icon "button" at bounding box center [636, 50] width 15 height 15
